Goal: Information Seeking & Learning: Learn about a topic

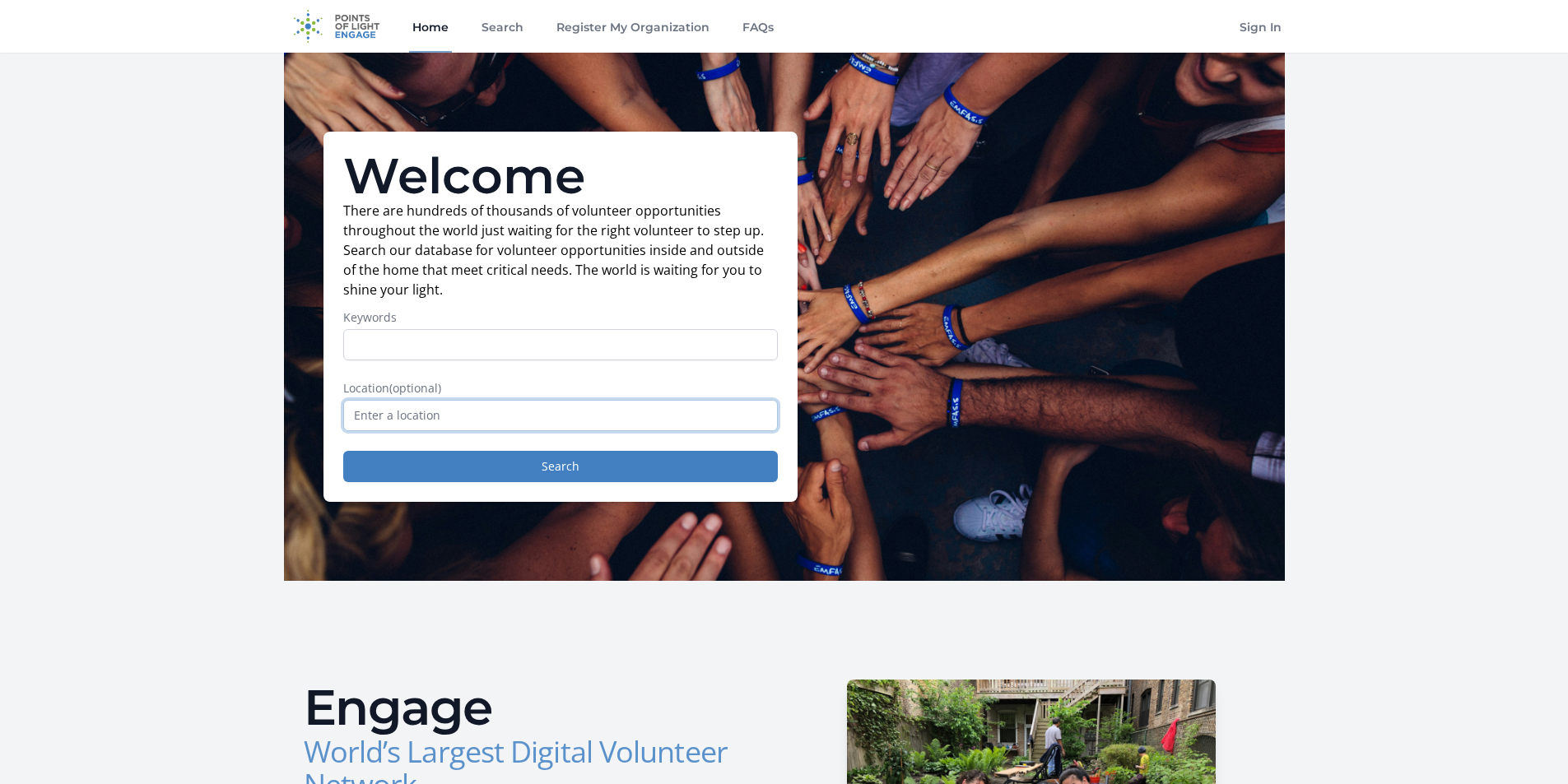
click at [456, 410] on input "text" at bounding box center [561, 415] width 435 height 32
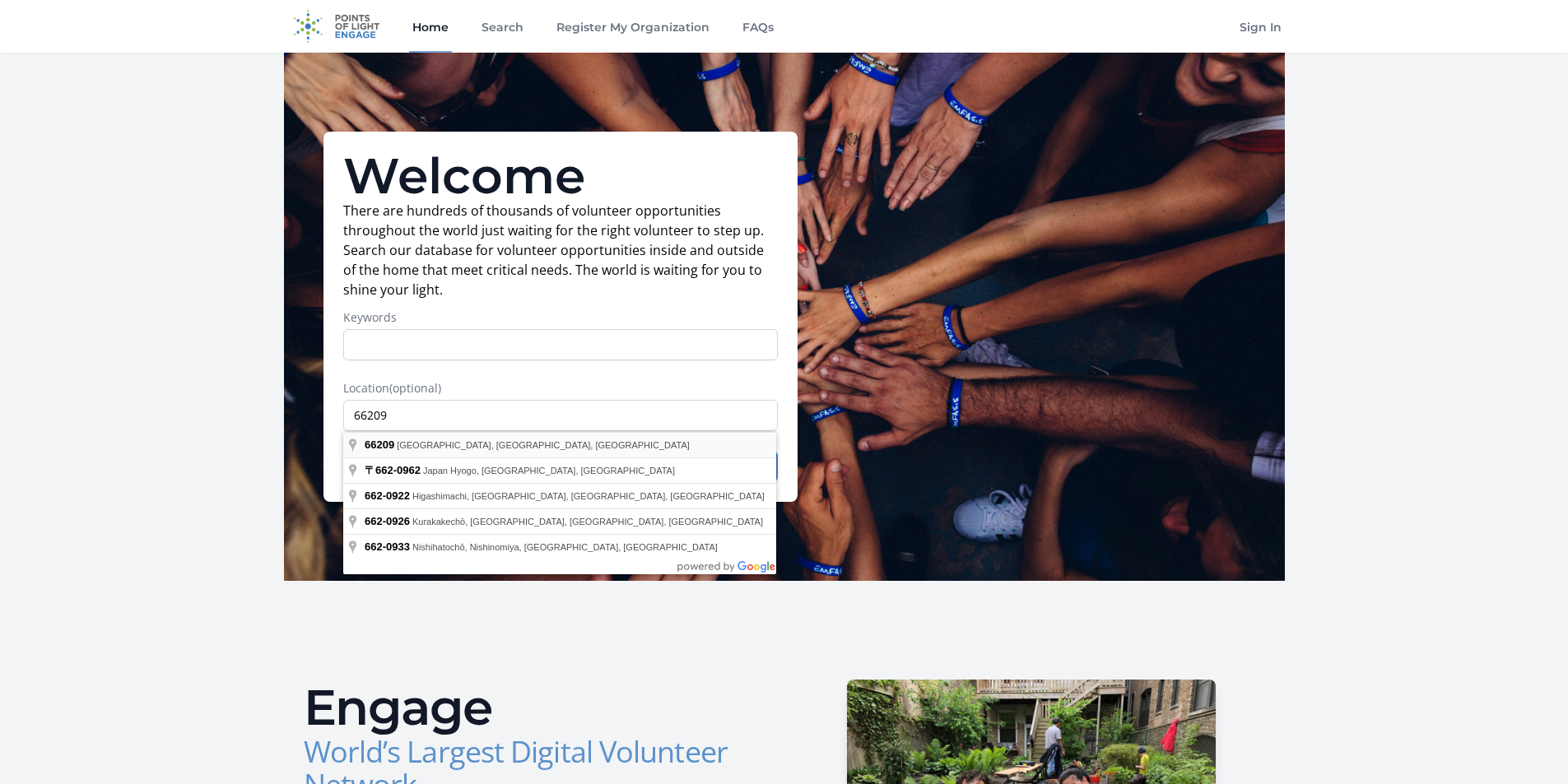
type input "[GEOGRAPHIC_DATA], [GEOGRAPHIC_DATA]"
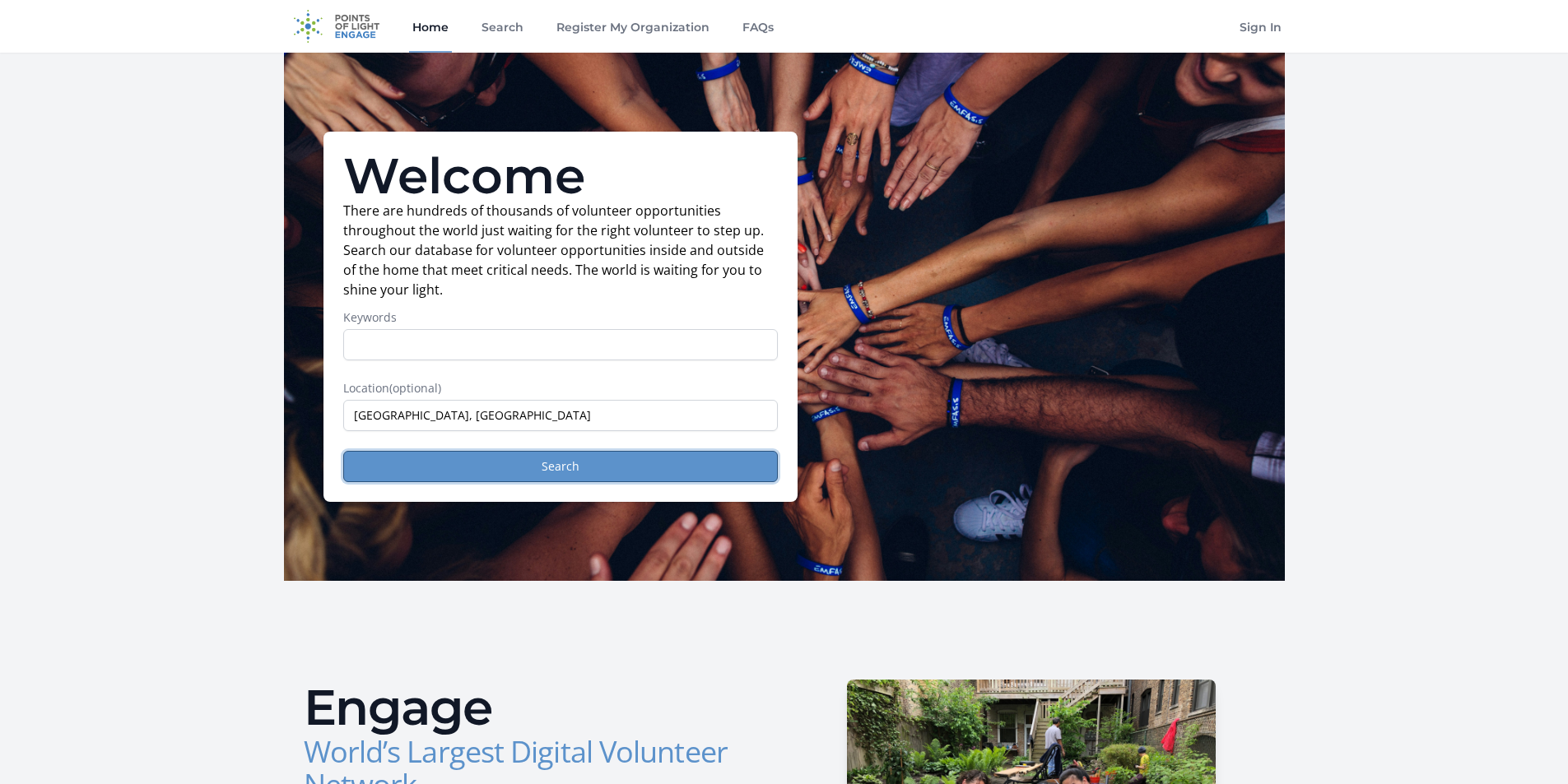
click at [489, 455] on button "Search" at bounding box center [561, 466] width 435 height 32
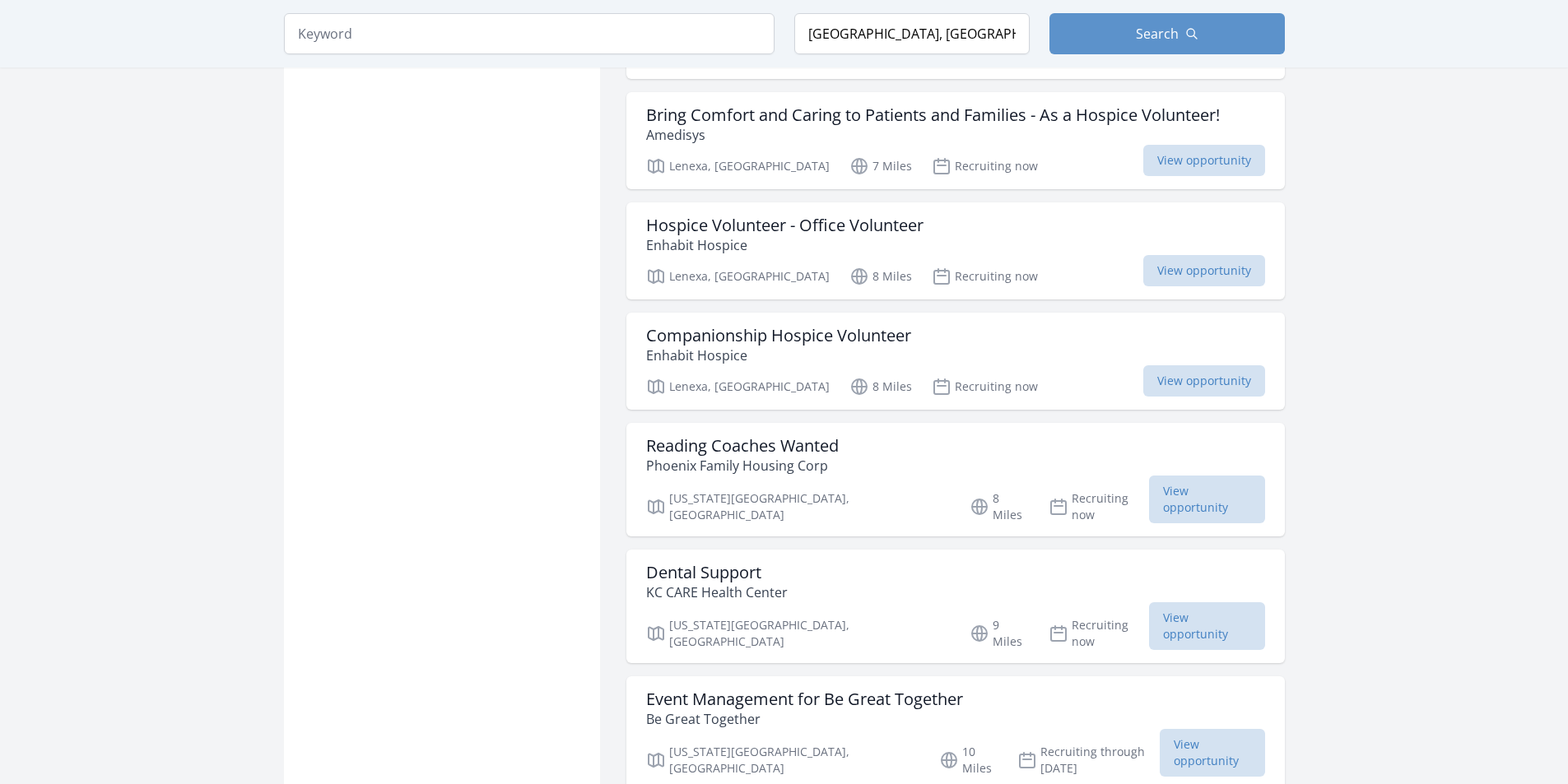
scroll to position [1645, 0]
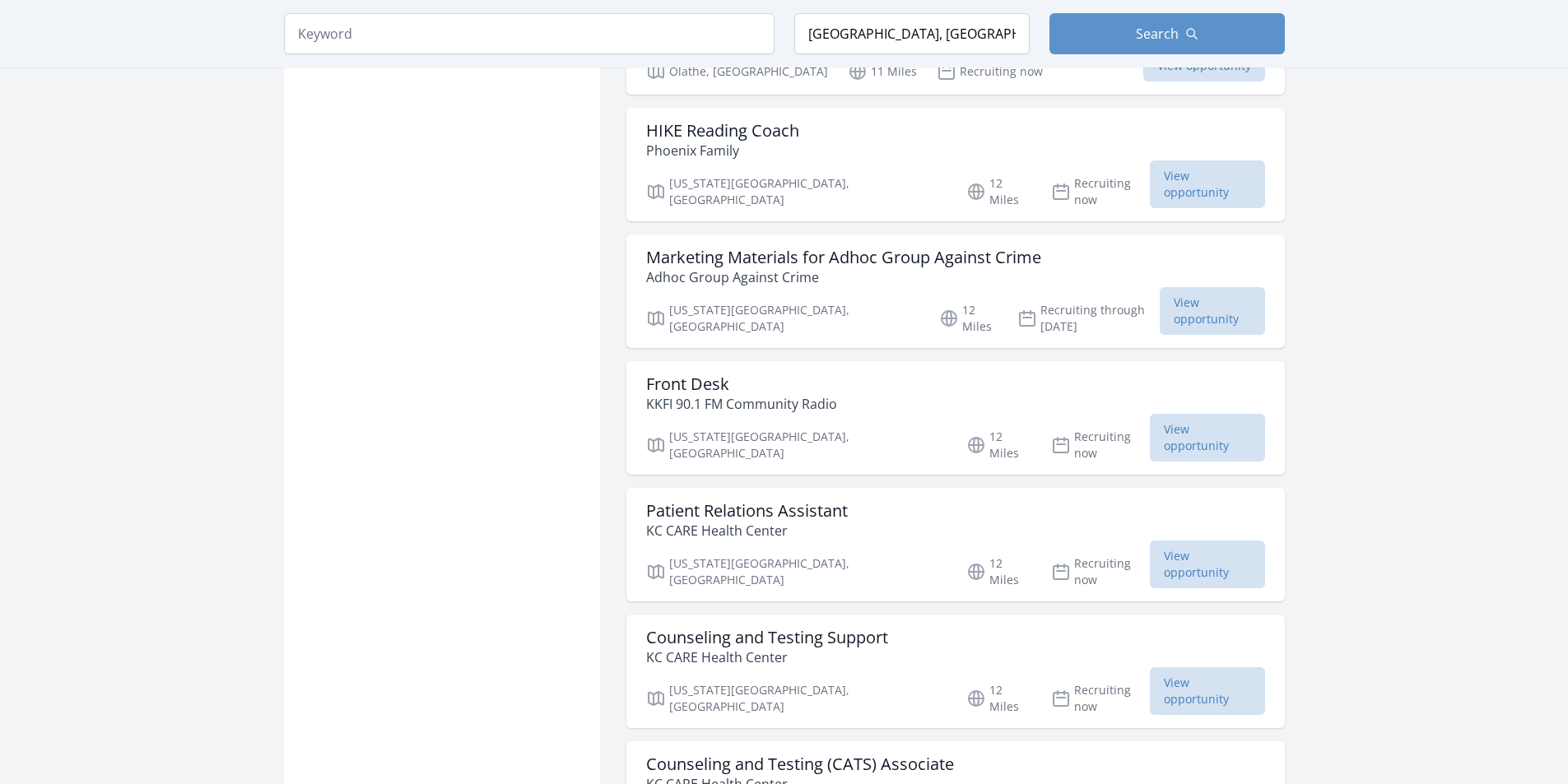
scroll to position [3894, 0]
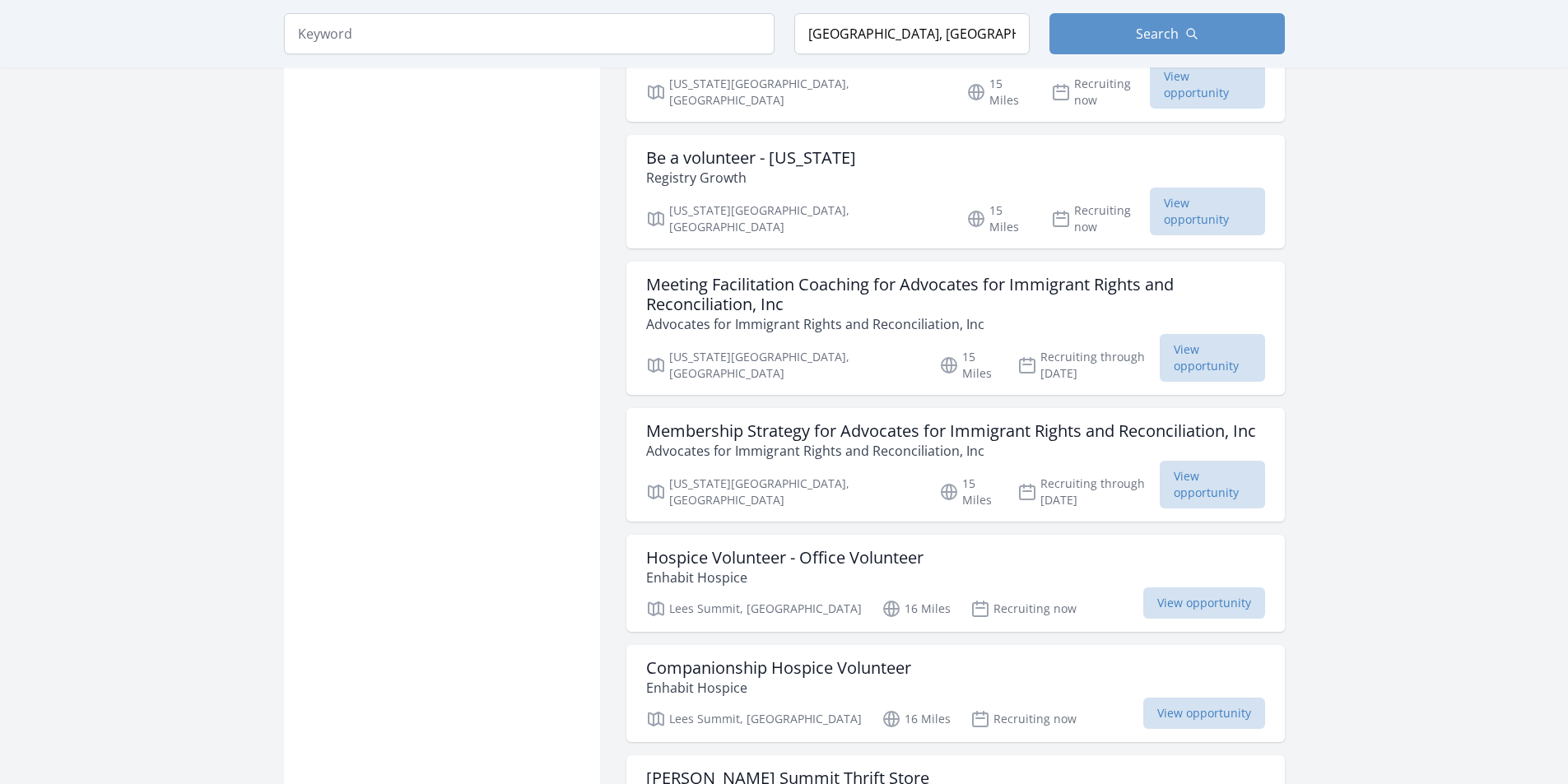
scroll to position [6142, 0]
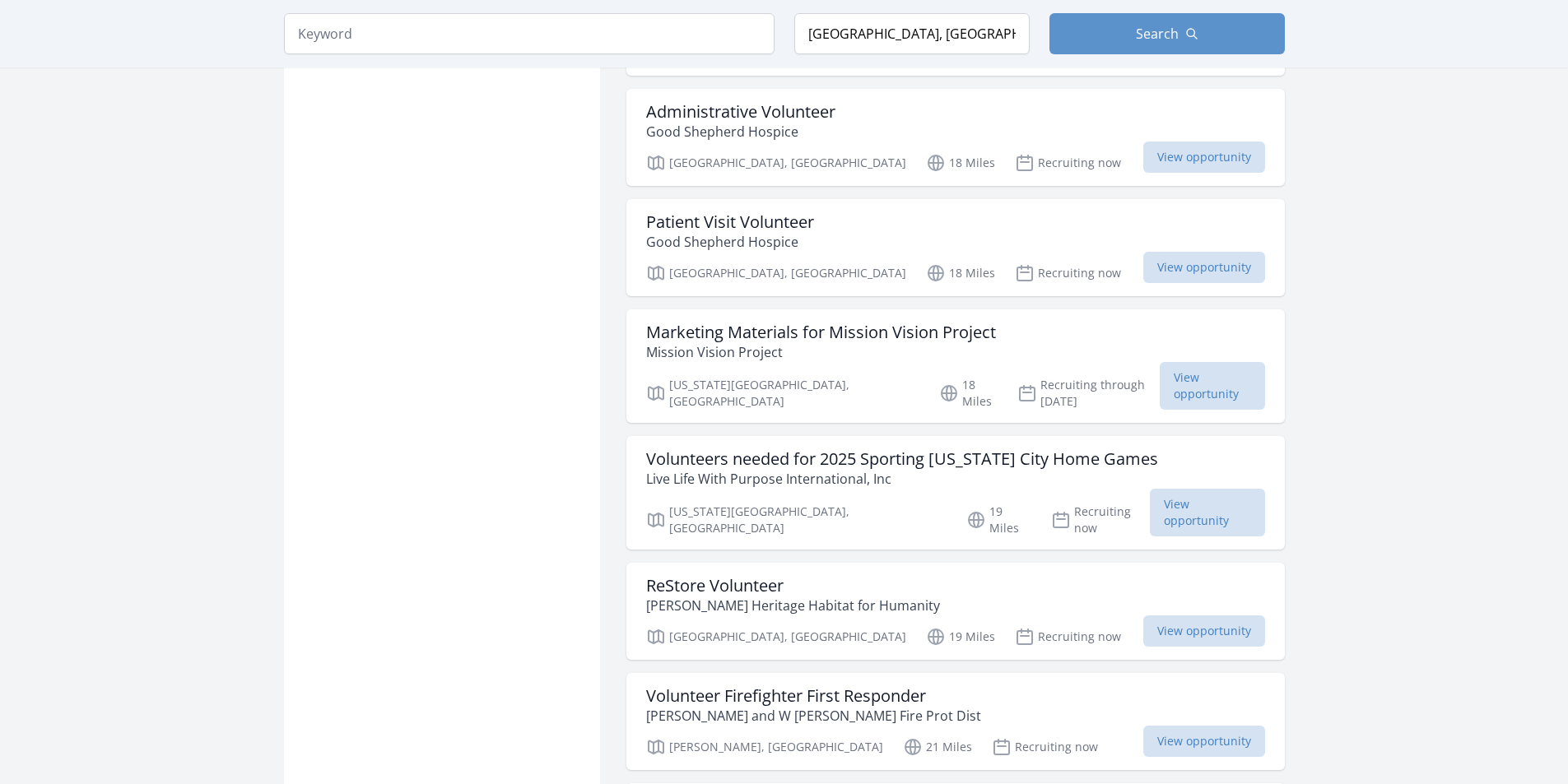
scroll to position [8335, 0]
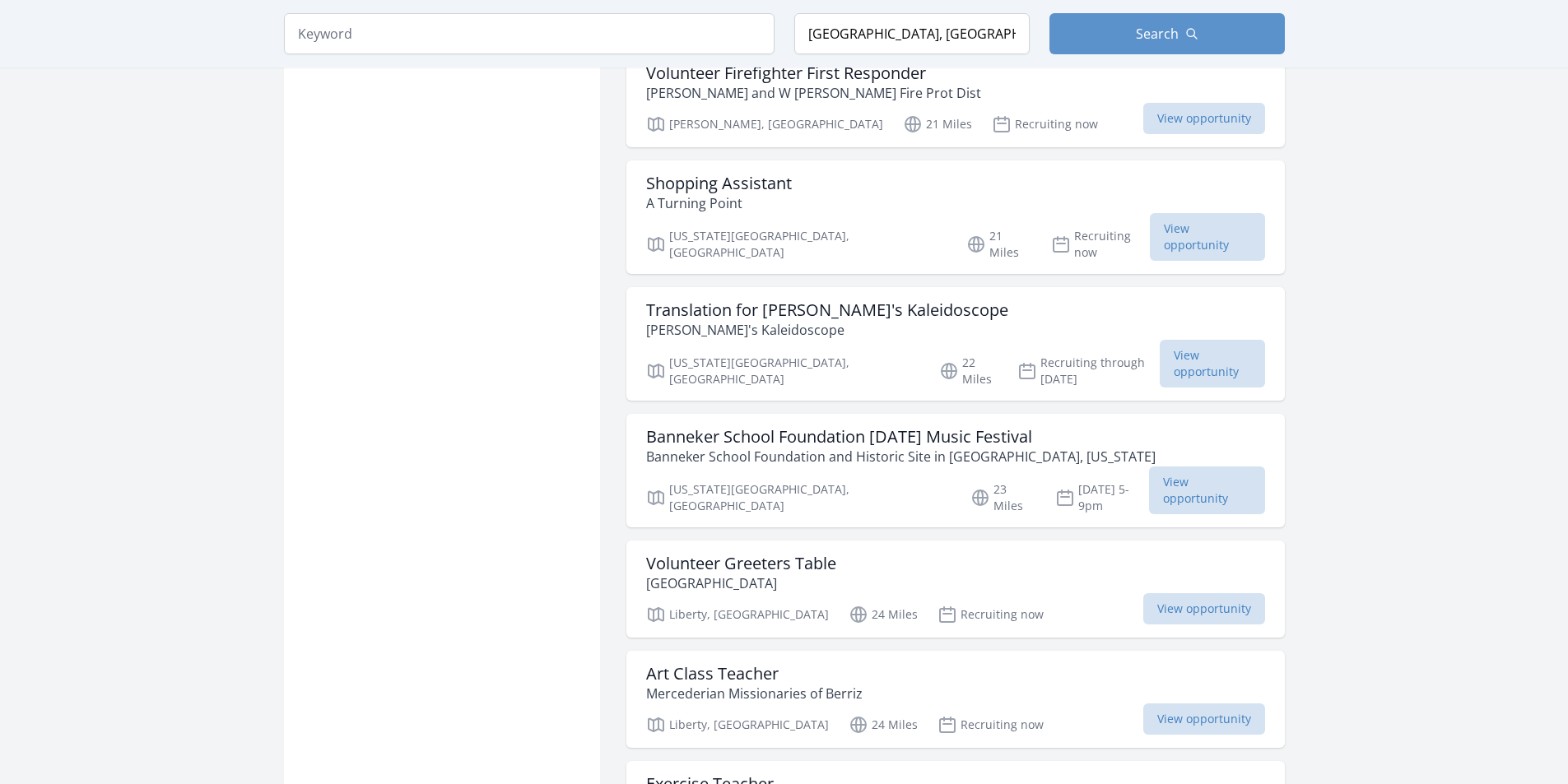
scroll to position [8994, 0]
